Goal: Task Accomplishment & Management: Manage account settings

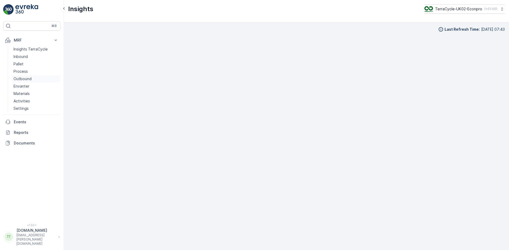
click at [25, 79] on p "Outbound" at bounding box center [23, 78] width 18 height 5
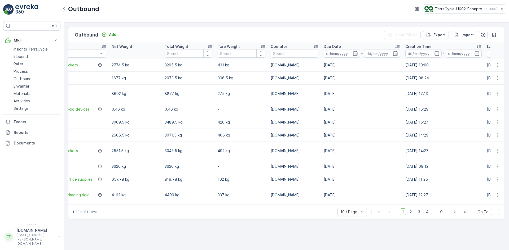
scroll to position [0, 208]
click at [356, 55] on icon "button" at bounding box center [354, 53] width 5 height 5
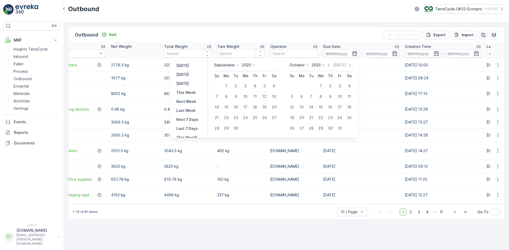
click at [233, 62] on div "September 2025 Su Mo Tu We Th Fr Sa 1 2 3 4 5 6 7 8 9 10 11 12 13 14 15 16 17 1…" at bounding box center [283, 98] width 151 height 80
click at [234, 64] on p "September" at bounding box center [224, 65] width 21 height 5
click at [226, 99] on span "August" at bounding box center [223, 97] width 12 height 5
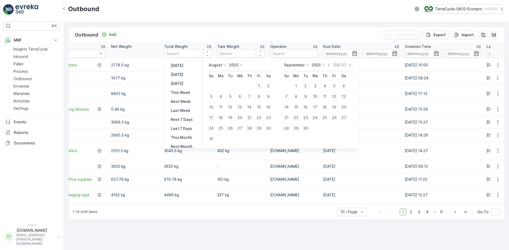
click at [262, 85] on div "1" at bounding box center [259, 86] width 8 height 8
type input "01.08.2025"
click at [262, 85] on div "1" at bounding box center [259, 86] width 8 height 8
type input "01.08.2025"
click at [214, 139] on div "31" at bounding box center [211, 139] width 8 height 8
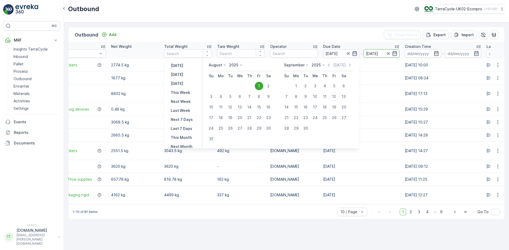
type input "31.08.2025"
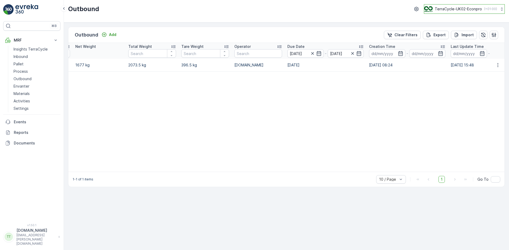
click at [448, 8] on p "TerraCycle-UK02-Econpro" at bounding box center [457, 8] width 47 height 5
type input "no"
click at [447, 37] on span "Europe/Oslo (+02:00)" at bounding box center [456, 37] width 59 height 4
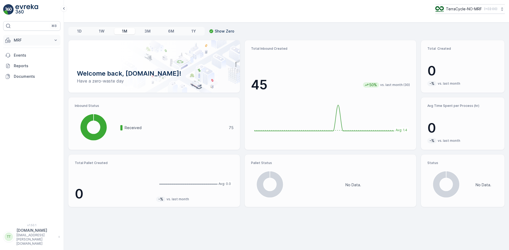
click at [18, 41] on p "MRF" at bounding box center [32, 40] width 36 height 5
click at [25, 80] on p "Outbound" at bounding box center [23, 78] width 18 height 5
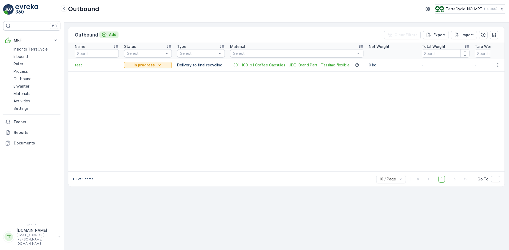
click at [111, 34] on p "Add" at bounding box center [112, 34] width 7 height 5
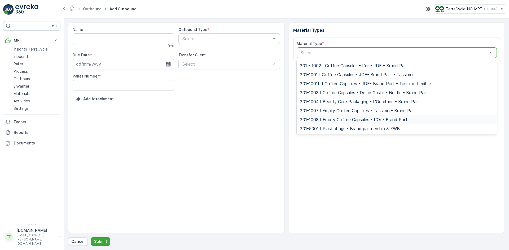
click at [361, 119] on span "301-1008 I Empty Coffee Capsules - L'Or - Brand Part" at bounding box center [354, 119] width 108 height 5
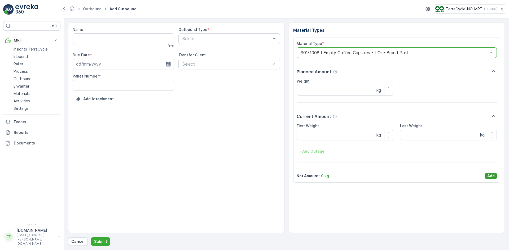
click at [490, 175] on p "Add" at bounding box center [490, 176] width 7 height 5
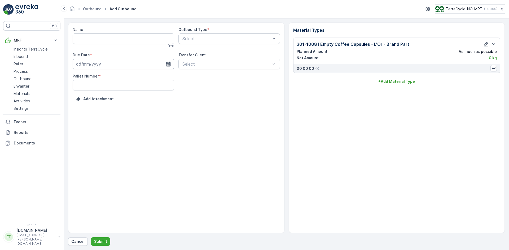
click at [90, 63] on input at bounding box center [123, 64] width 101 height 11
click at [101, 76] on icon at bounding box center [102, 76] width 2 height 1
click at [89, 110] on span "August" at bounding box center [88, 109] width 12 height 5
click at [100, 108] on div "5" at bounding box center [100, 108] width 8 height 8
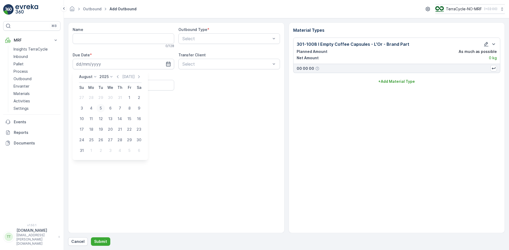
type input "05.08.2025"
click at [92, 84] on Number "Pallet Number" at bounding box center [123, 85] width 101 height 11
type Number "1"
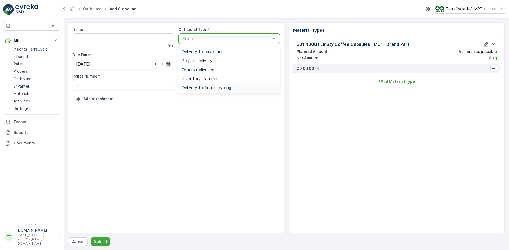
click at [208, 88] on span "Delivery to final recycling" at bounding box center [206, 87] width 50 height 5
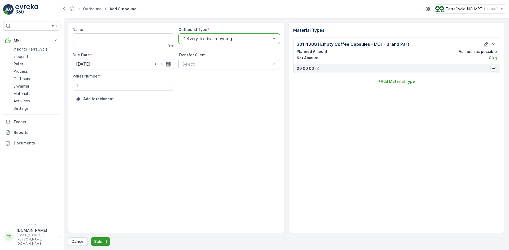
click at [101, 242] on p "Submit" at bounding box center [100, 241] width 13 height 5
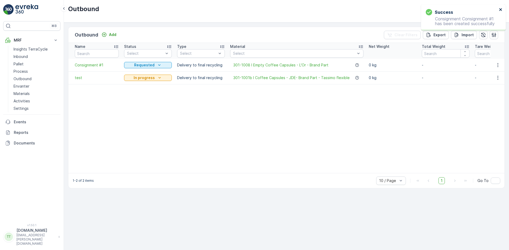
click at [500, 8] on icon "close" at bounding box center [501, 9] width 4 height 4
click at [23, 63] on p "Pallet" at bounding box center [19, 63] width 10 height 5
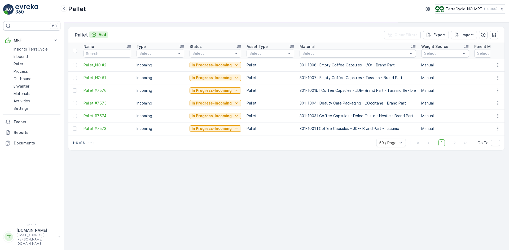
click at [99, 36] on p "Add" at bounding box center [102, 34] width 7 height 5
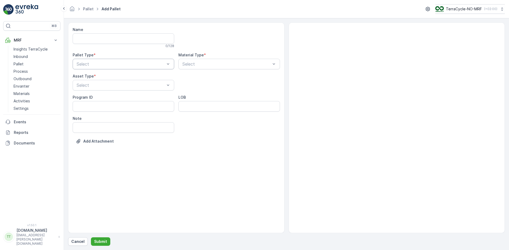
click at [92, 68] on div "Select" at bounding box center [123, 64] width 101 height 11
click at [94, 87] on span "Outgoing" at bounding box center [85, 86] width 18 height 5
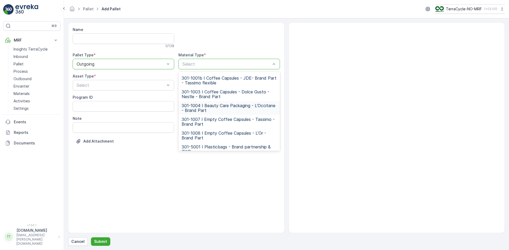
scroll to position [33, 0]
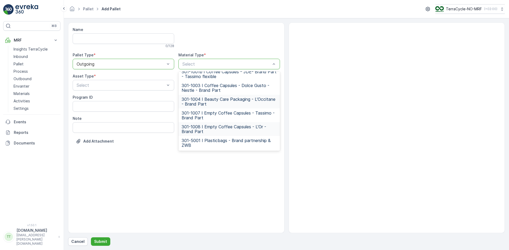
click at [215, 127] on span "301-1008 I Empty Coffee Capsules - L'Or - Brand Part" at bounding box center [228, 130] width 95 height 10
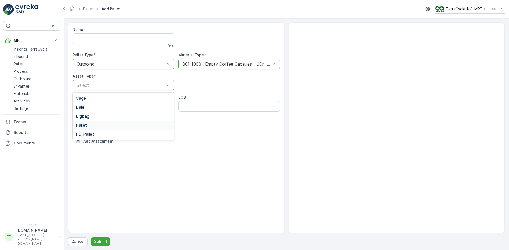
click at [90, 129] on div "Pallet" at bounding box center [123, 125] width 101 height 9
click at [104, 242] on p "Submit" at bounding box center [100, 241] width 13 height 5
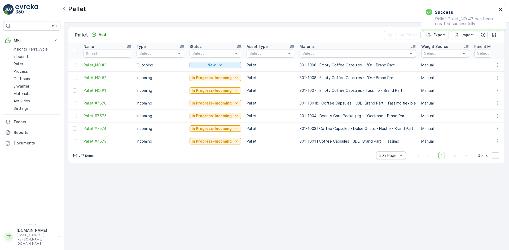
click at [500, 9] on icon "close" at bounding box center [500, 9] width 3 height 3
click at [98, 65] on span "Pallet_NO #3" at bounding box center [107, 65] width 48 height 5
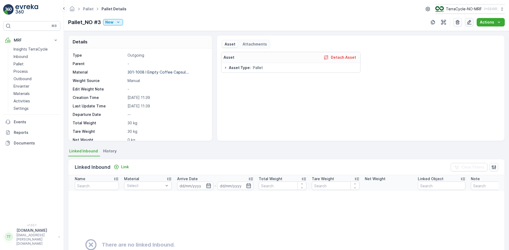
click at [470, 22] on icon "button" at bounding box center [468, 22] width 5 height 5
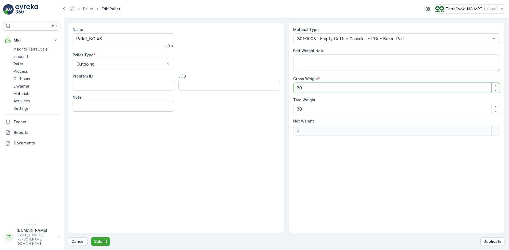
drag, startPoint x: 298, startPoint y: 87, endPoint x: 283, endPoint y: 89, distance: 14.7
click at [283, 89] on div "Name Pallet_NO #3 12 / 128 Pallet Type * Outgoing Program ID LOB Note Material …" at bounding box center [286, 128] width 436 height 211
type Weight "4"
type Weight "-26"
type Weight "44"
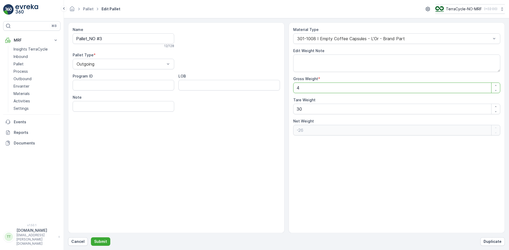
type Weight "14"
type Weight "440"
type Weight "410"
type Weight "440"
drag, startPoint x: 293, startPoint y: 110, endPoint x: 277, endPoint y: 110, distance: 16.2
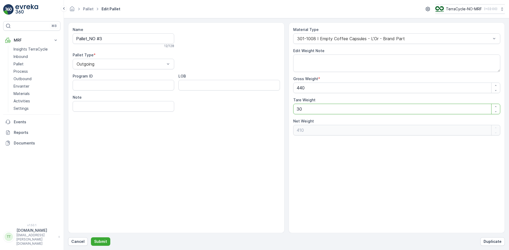
click at [278, 110] on div "Name Pallet_NO #3 12 / 128 Pallet Type * Outgoing Program ID LOB Note Material …" at bounding box center [286, 128] width 436 height 211
type Weight "0"
type Weight "440"
type Weight "0"
click at [103, 241] on p "Submit" at bounding box center [100, 241] width 13 height 5
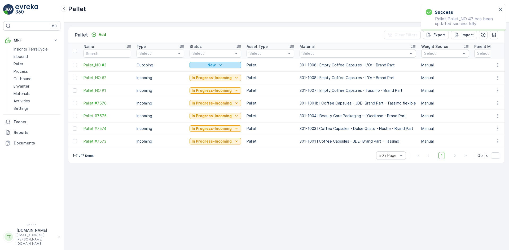
click at [207, 68] on p "New" at bounding box center [211, 65] width 8 height 5
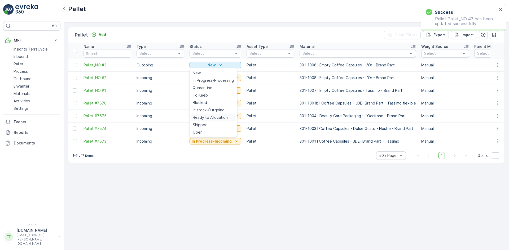
click at [215, 117] on span "Ready to Allocation" at bounding box center [210, 117] width 35 height 5
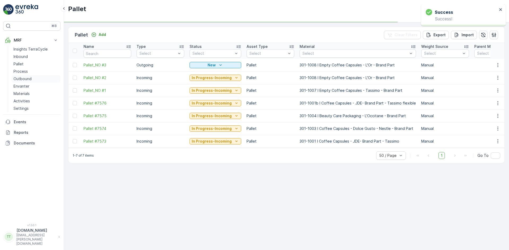
click at [25, 78] on p "Outbound" at bounding box center [23, 78] width 18 height 5
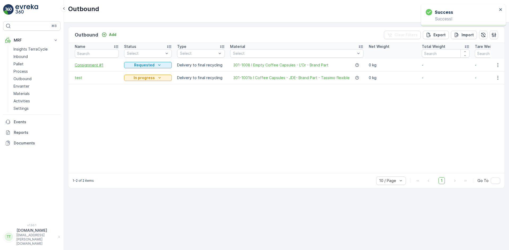
click at [86, 64] on span "Consignment #1" at bounding box center [97, 65] width 44 height 5
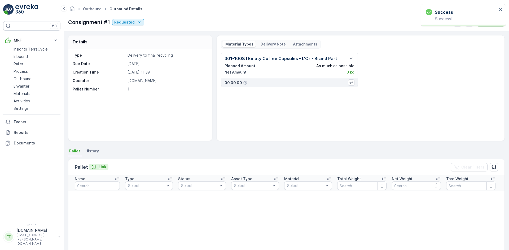
click at [100, 167] on p "Link" at bounding box center [103, 167] width 8 height 5
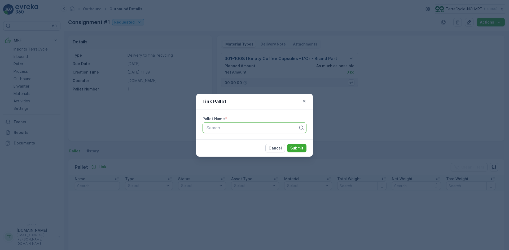
type input "3"
click at [226, 150] on span "Pallet_NO #3" at bounding box center [219, 150] width 26 height 5
click at [298, 149] on p "Submit" at bounding box center [296, 148] width 13 height 5
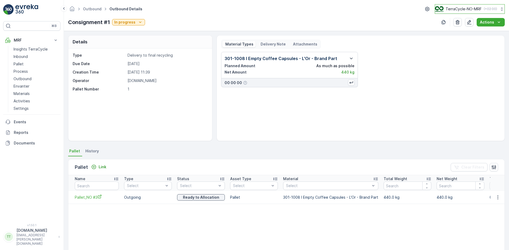
drag, startPoint x: 464, startPoint y: 7, endPoint x: 454, endPoint y: 11, distance: 11.3
click at [464, 7] on p "TerraCycle-NO-MRF" at bounding box center [463, 8] width 36 height 5
type input "de"
click at [451, 37] on span "Europe/Berlin (+02:00)" at bounding box center [467, 37] width 59 height 4
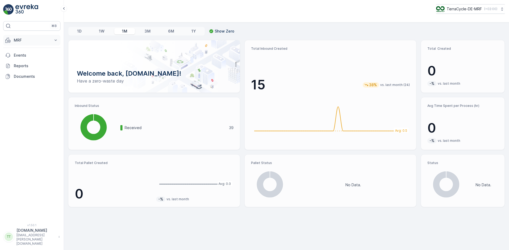
click at [31, 42] on p "MRF" at bounding box center [32, 40] width 36 height 5
click at [27, 81] on p "Outbound" at bounding box center [23, 78] width 18 height 5
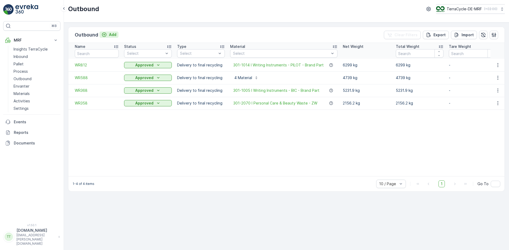
click at [114, 34] on p "Add" at bounding box center [112, 34] width 7 height 5
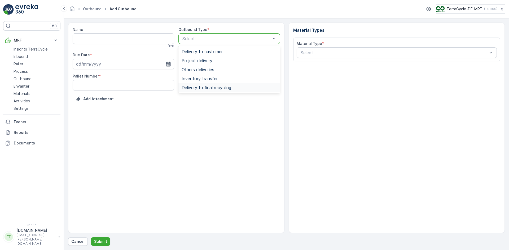
click at [220, 87] on span "Delivery to final recycling" at bounding box center [206, 87] width 50 height 5
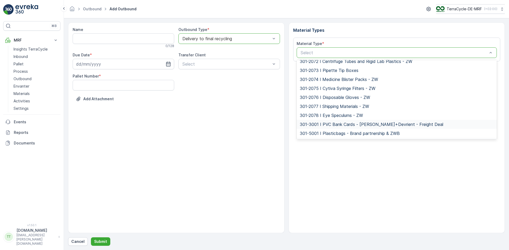
scroll to position [256, 0]
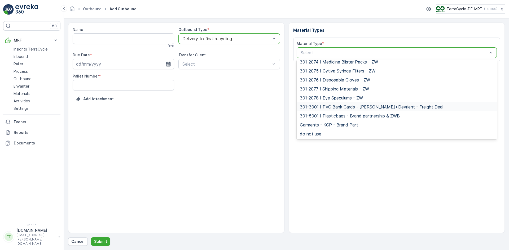
click at [380, 105] on span "301-3001 I PVC Bank Cards - [PERSON_NAME]+Devrient - Freight Deal" at bounding box center [371, 107] width 143 height 5
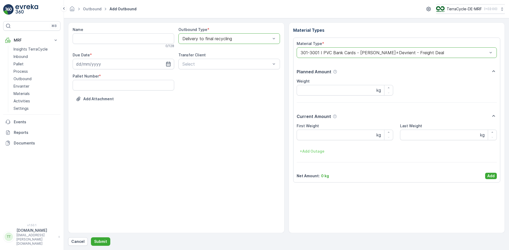
click at [490, 176] on p "Add" at bounding box center [490, 176] width 7 height 5
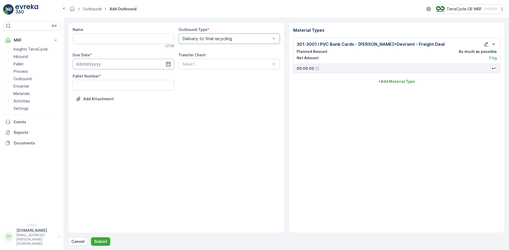
click at [82, 65] on input at bounding box center [123, 64] width 101 height 11
click at [97, 78] on p "September" at bounding box center [89, 76] width 21 height 5
click at [88, 122] on span "June" at bounding box center [86, 121] width 9 height 5
click at [129, 99] on div "6" at bounding box center [129, 98] width 8 height 8
type input "[DATE]"
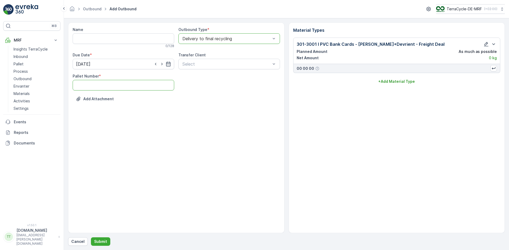
click at [115, 87] on Number "Pallet Number" at bounding box center [123, 85] width 101 height 11
type Number "1"
click at [101, 241] on p "Submit" at bounding box center [100, 241] width 13 height 5
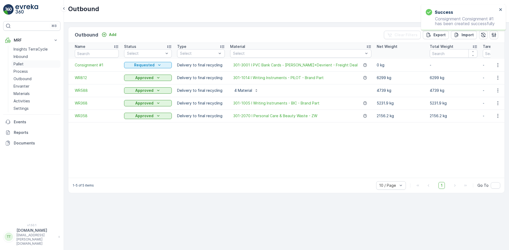
click at [20, 65] on p "Pallet" at bounding box center [19, 63] width 10 height 5
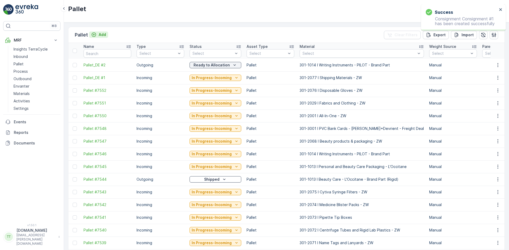
click at [105, 34] on p "Add" at bounding box center [102, 34] width 7 height 5
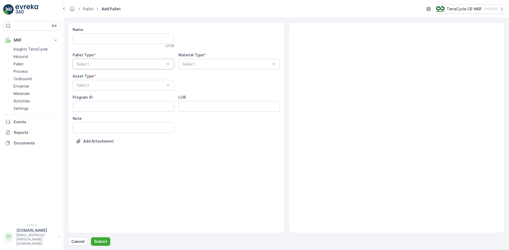
click at [84, 68] on div "Select" at bounding box center [123, 64] width 101 height 11
click at [88, 87] on span "Outgoing" at bounding box center [85, 86] width 18 height 5
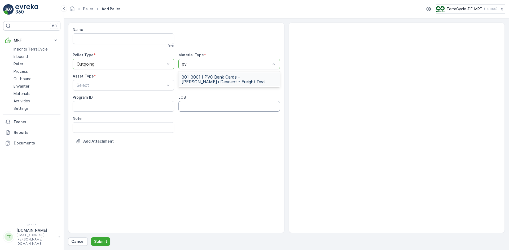
type input "pvc"
click at [221, 70] on div "Name 0 / 128 Pallet Type * option Outgoing, selected. Outgoing Material Type * …" at bounding box center [176, 89] width 207 height 125
type input "pvc"
click at [203, 76] on span "301-3001 I PVC Bank Cards - [PERSON_NAME]+Devrient - Freight Deal" at bounding box center [228, 80] width 95 height 10
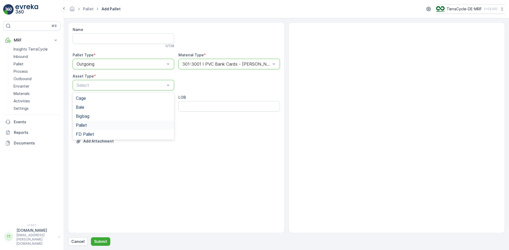
drag, startPoint x: 86, startPoint y: 109, endPoint x: 85, endPoint y: 126, distance: 17.0
click at [85, 126] on div "Cage Bale Bigbag Pallet FD Pallet" at bounding box center [123, 116] width 101 height 47
click at [85, 126] on span "Pallet" at bounding box center [81, 125] width 11 height 5
click at [103, 241] on p "Submit" at bounding box center [100, 241] width 13 height 5
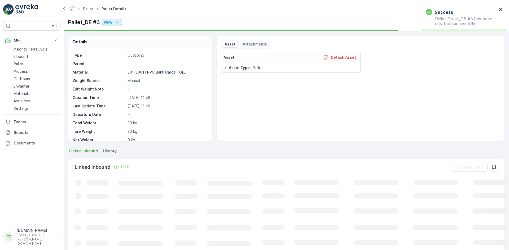
click at [500, 10] on icon "close" at bounding box center [500, 9] width 3 height 3
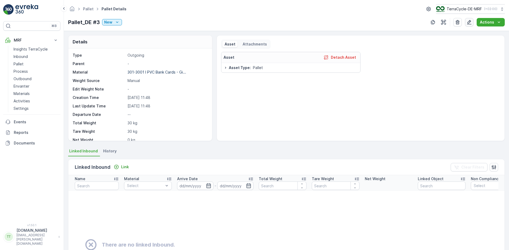
click at [469, 24] on icon "button" at bounding box center [468, 22] width 5 height 5
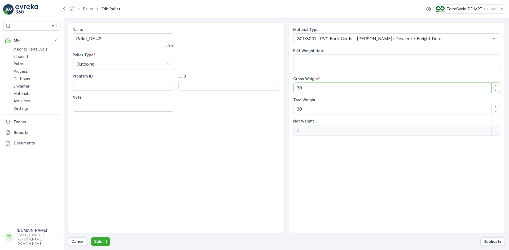
drag, startPoint x: 303, startPoint y: 88, endPoint x: 295, endPoint y: 89, distance: 7.8
click at [295, 89] on Weight "30" at bounding box center [396, 88] width 207 height 11
type Weight "2"
type Weight "-28"
type Weight "23"
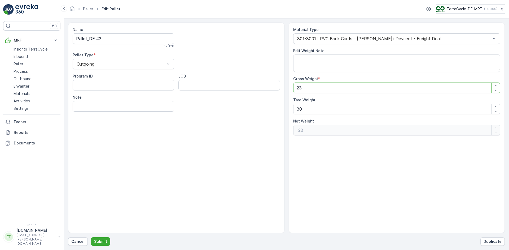
type Weight "-7"
type Weight "236"
type Weight "206"
type Weight "2360"
type Weight "2330"
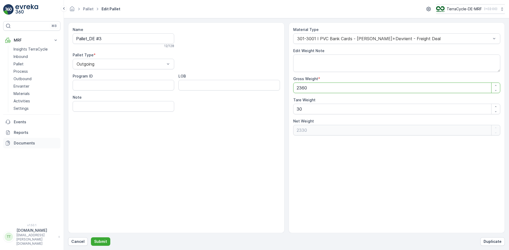
type Weight "2360"
drag, startPoint x: 299, startPoint y: 108, endPoint x: 296, endPoint y: 109, distance: 3.9
click at [296, 109] on Weight "30" at bounding box center [396, 109] width 207 height 11
type Weight "0"
type Weight "2360"
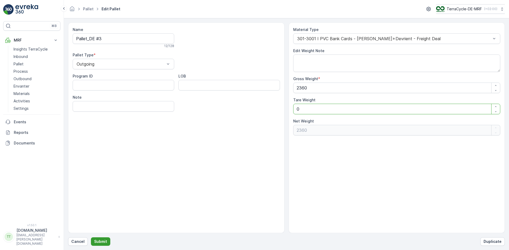
type Weight "0"
click at [99, 241] on p "Submit" at bounding box center [100, 241] width 13 height 5
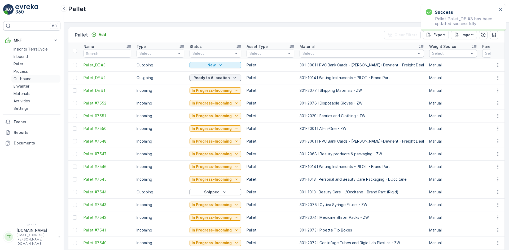
click at [19, 80] on p "Outbound" at bounding box center [23, 78] width 18 height 5
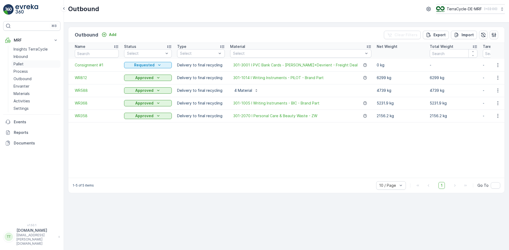
click at [12, 66] on link "Pallet" at bounding box center [35, 63] width 49 height 7
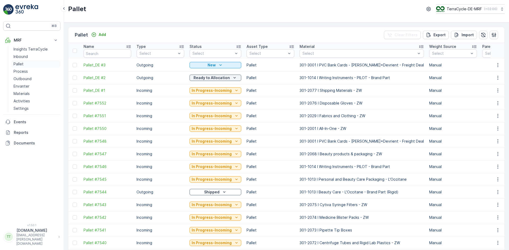
click at [207, 65] on p "New" at bounding box center [211, 65] width 8 height 5
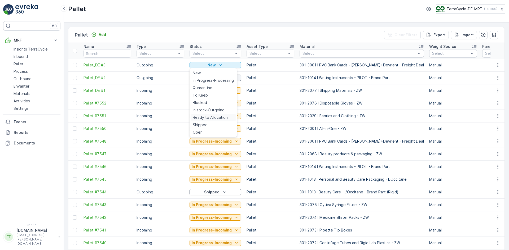
click at [212, 116] on span "Ready to Allocation" at bounding box center [210, 117] width 35 height 5
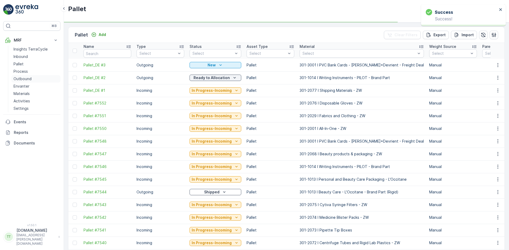
click at [21, 77] on p "Outbound" at bounding box center [23, 78] width 18 height 5
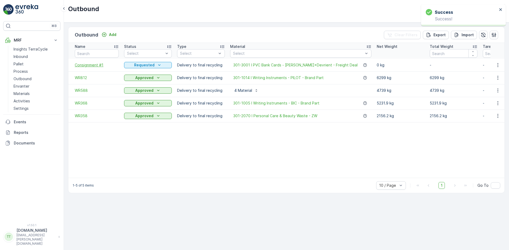
click at [92, 65] on span "Consignment #1" at bounding box center [97, 65] width 44 height 5
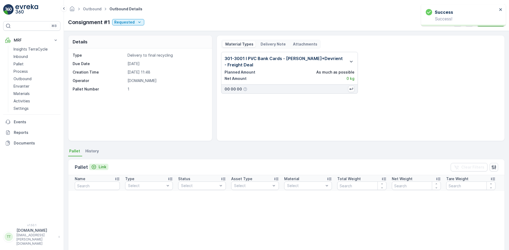
click at [101, 166] on p "Link" at bounding box center [103, 167] width 8 height 5
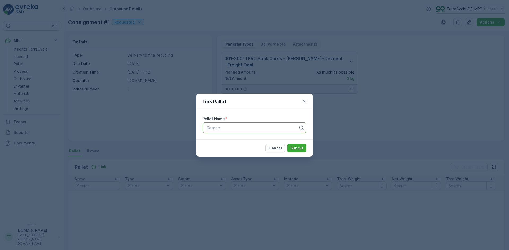
click at [245, 127] on div at bounding box center [252, 128] width 93 height 5
type input "3"
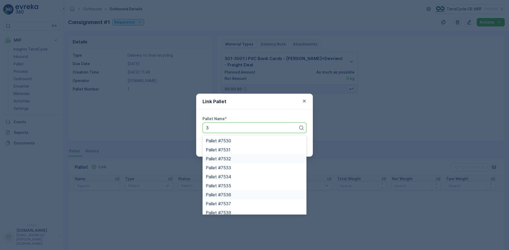
scroll to position [22, 0]
click at [226, 208] on span "Pallet_DE #3" at bounding box center [218, 209] width 25 height 5
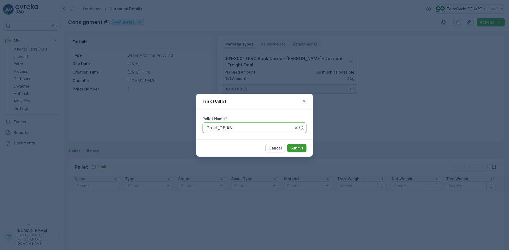
click at [298, 148] on p "Submit" at bounding box center [296, 148] width 13 height 5
